Goal: Information Seeking & Learning: Find specific page/section

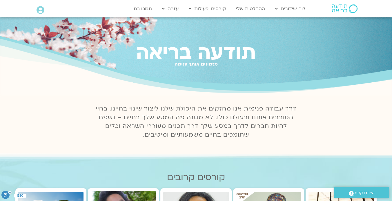
click at [39, 10] on icon at bounding box center [40, 10] width 8 height 8
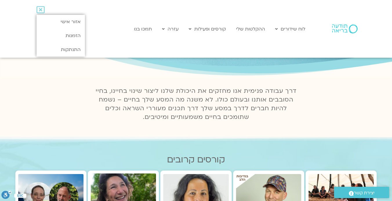
scroll to position [31, 0]
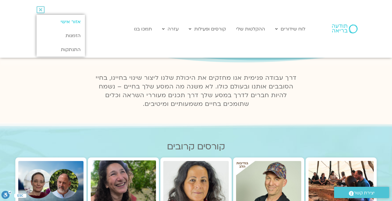
click at [78, 23] on link "אזור אישי" at bounding box center [60, 22] width 48 height 14
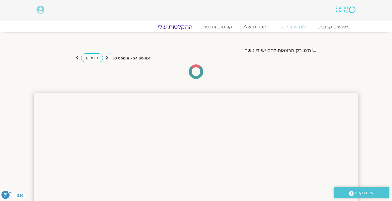
click at [184, 23] on link "ההקלטות שלי" at bounding box center [175, 26] width 49 height 7
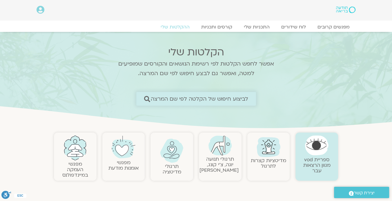
click at [239, 98] on span "לביצוע חיפוש של הקלטה לפי שם המרצה" at bounding box center [199, 99] width 98 height 6
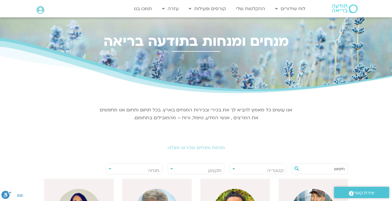
click at [317, 169] on input "text" at bounding box center [322, 169] width 44 height 10
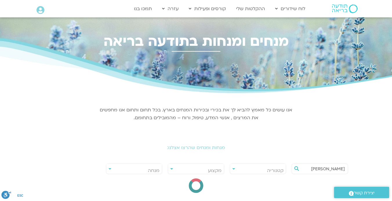
type input "[PERSON_NAME]"
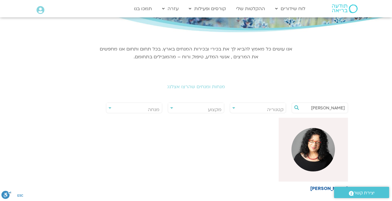
scroll to position [62, 0]
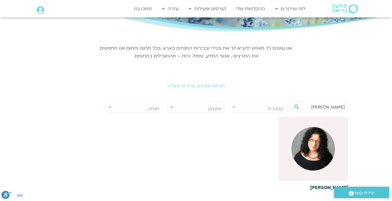
click at [309, 138] on img at bounding box center [312, 148] width 43 height 43
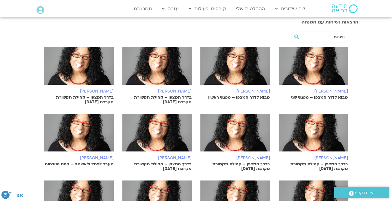
scroll to position [200, 0]
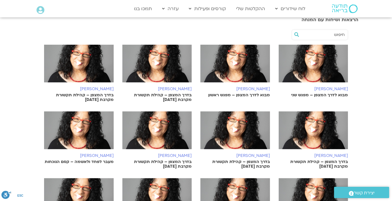
click at [322, 74] on img at bounding box center [313, 66] width 70 height 43
